Goal: Task Accomplishment & Management: Use online tool/utility

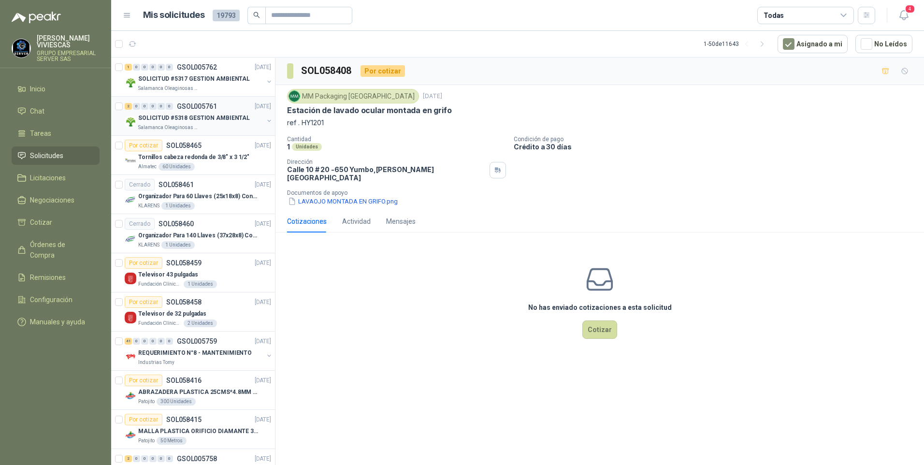
click at [180, 119] on p "SOLICITUD #5318 GESTION AMBIENTAL" at bounding box center [194, 118] width 112 height 9
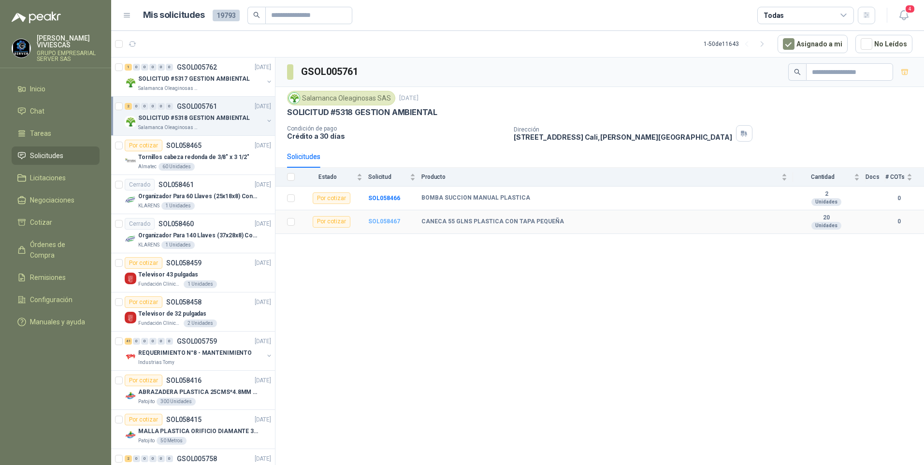
click at [386, 217] on td "SOL058467" at bounding box center [394, 222] width 53 height 24
click at [383, 220] on b "SOL058467" at bounding box center [384, 221] width 32 height 7
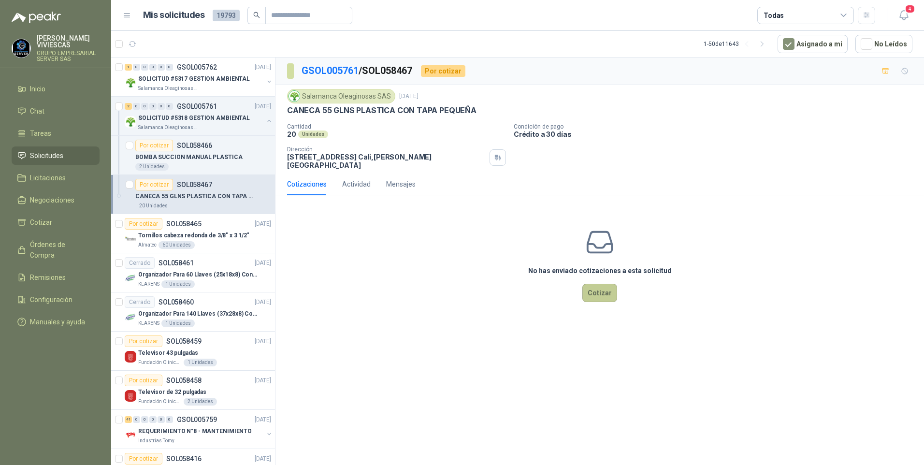
click at [599, 289] on button "Cotizar" at bounding box center [599, 293] width 35 height 18
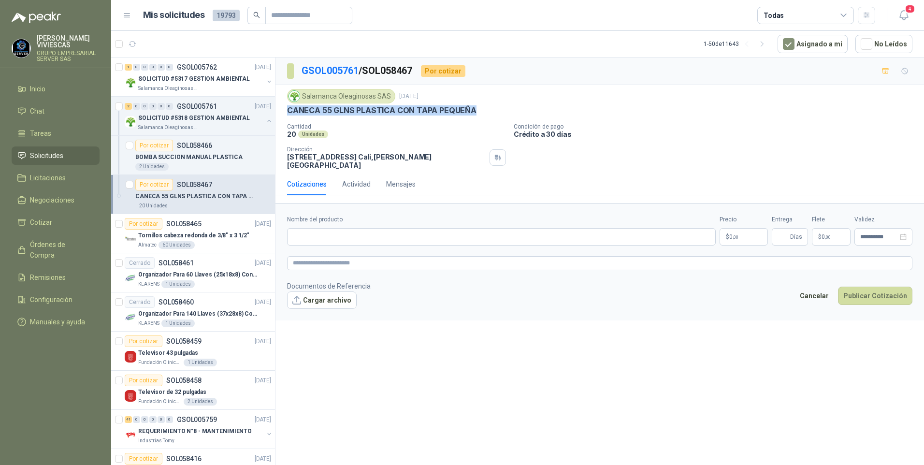
drag, startPoint x: 289, startPoint y: 112, endPoint x: 484, endPoint y: 116, distance: 194.8
click at [484, 116] on div "CANECA 55 GLNS PLASTICA CON TAPA PEQUEÑA" at bounding box center [599, 110] width 625 height 10
drag, startPoint x: 484, startPoint y: 116, endPoint x: 445, endPoint y: 109, distance: 40.2
copy p "CANECA 55 GLNS PLASTICA CON TAPA PEQUEÑA"
